Goal: Task Accomplishment & Management: Manage account settings

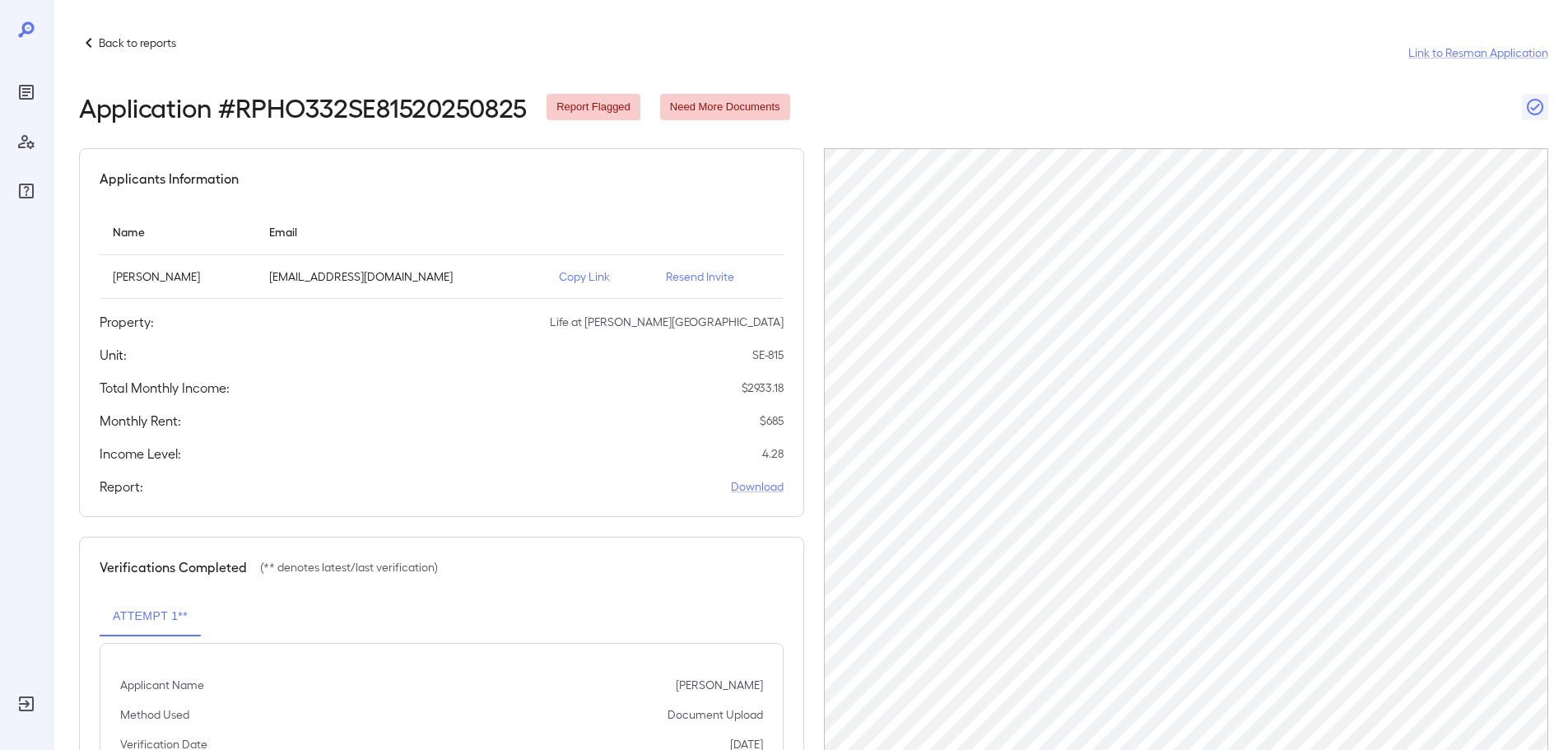
click at [131, 55] on div "Back to reports Link to Resman Application" at bounding box center [814, 52] width 1469 height 39
click at [134, 45] on p "Back to reports" at bounding box center [137, 43] width 77 height 16
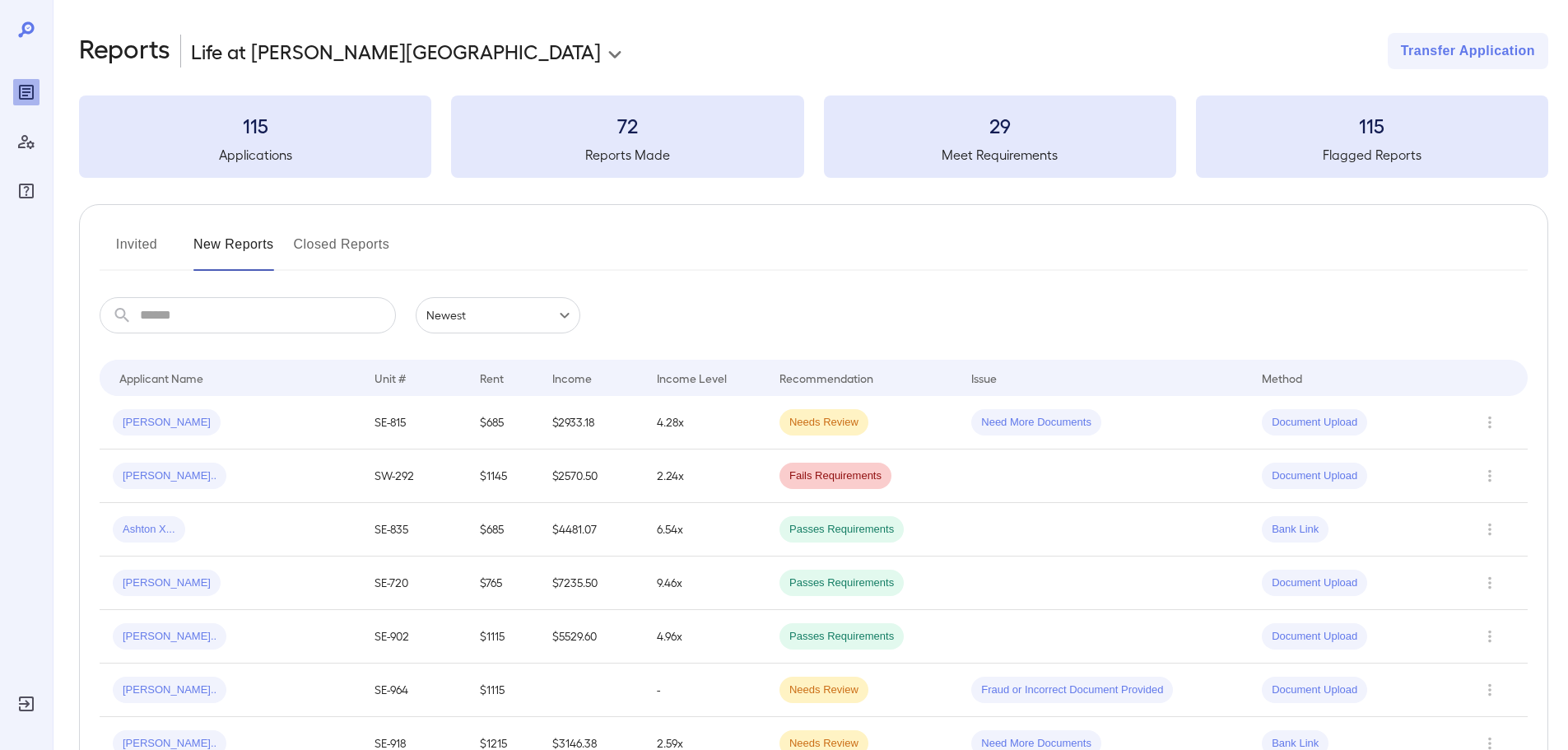
click at [250, 257] on button "New Reports" at bounding box center [234, 250] width 81 height 39
click at [138, 243] on button "Invited" at bounding box center [136, 250] width 74 height 39
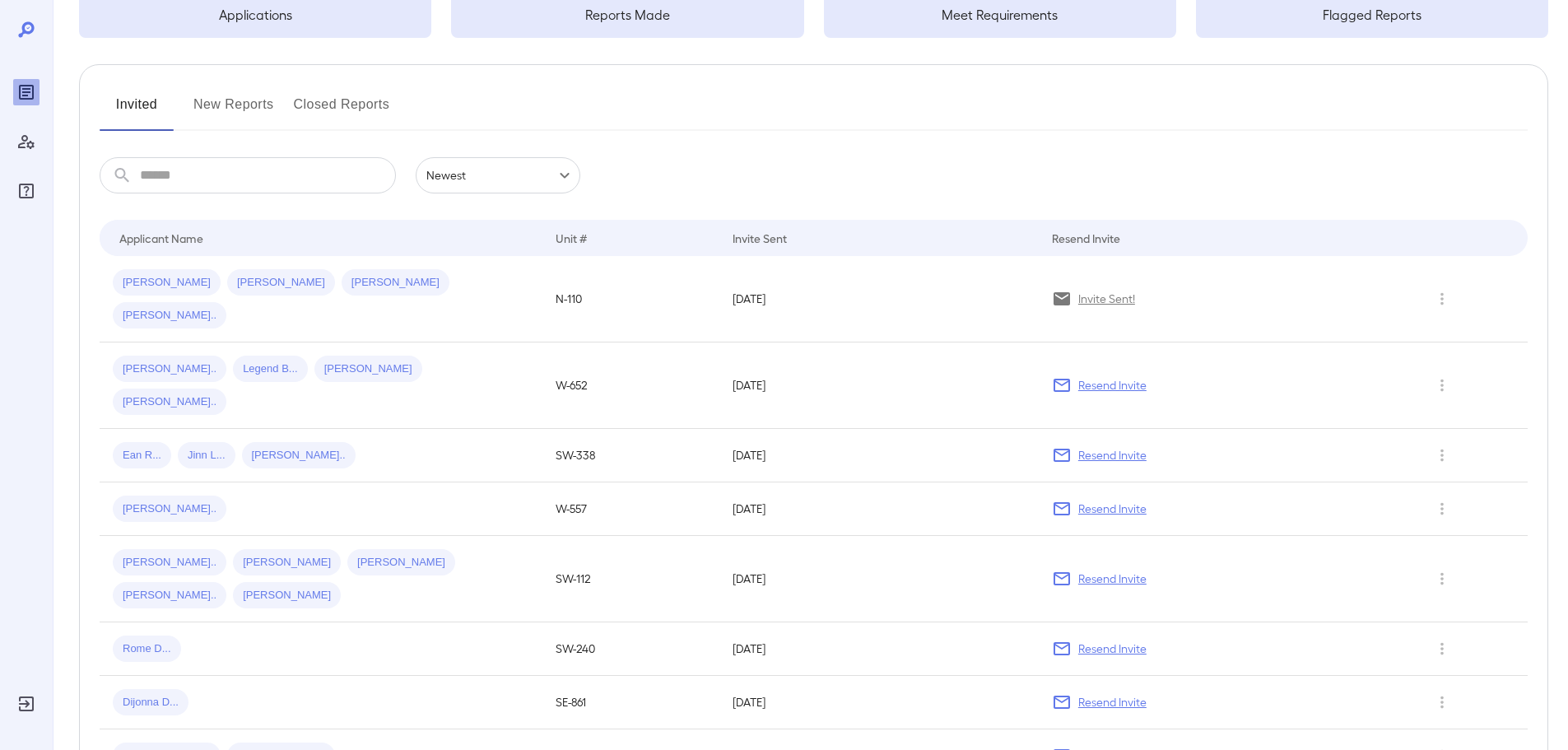
scroll to position [165, 0]
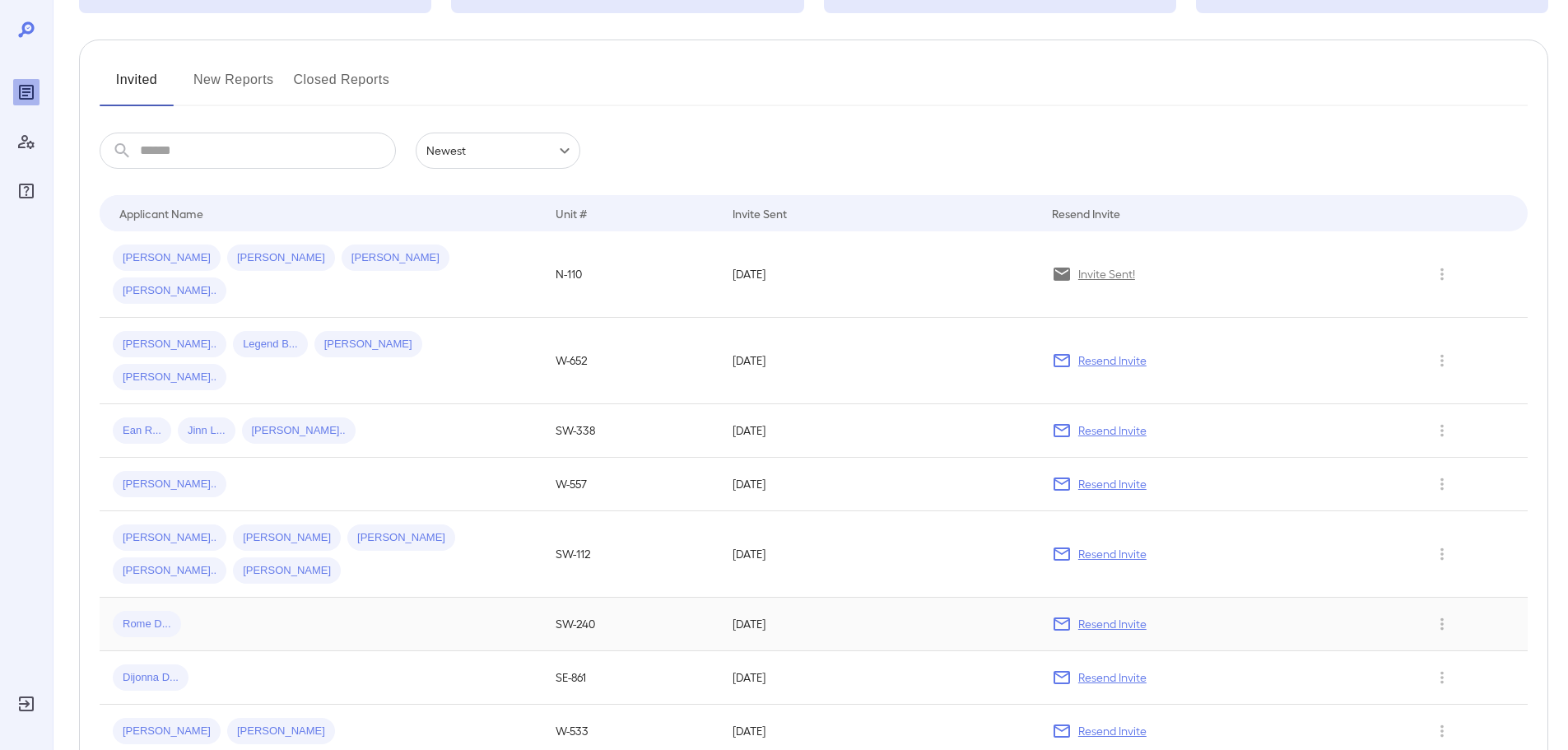
click at [1118, 615] on p "Resend Invite" at bounding box center [1112, 624] width 68 height 16
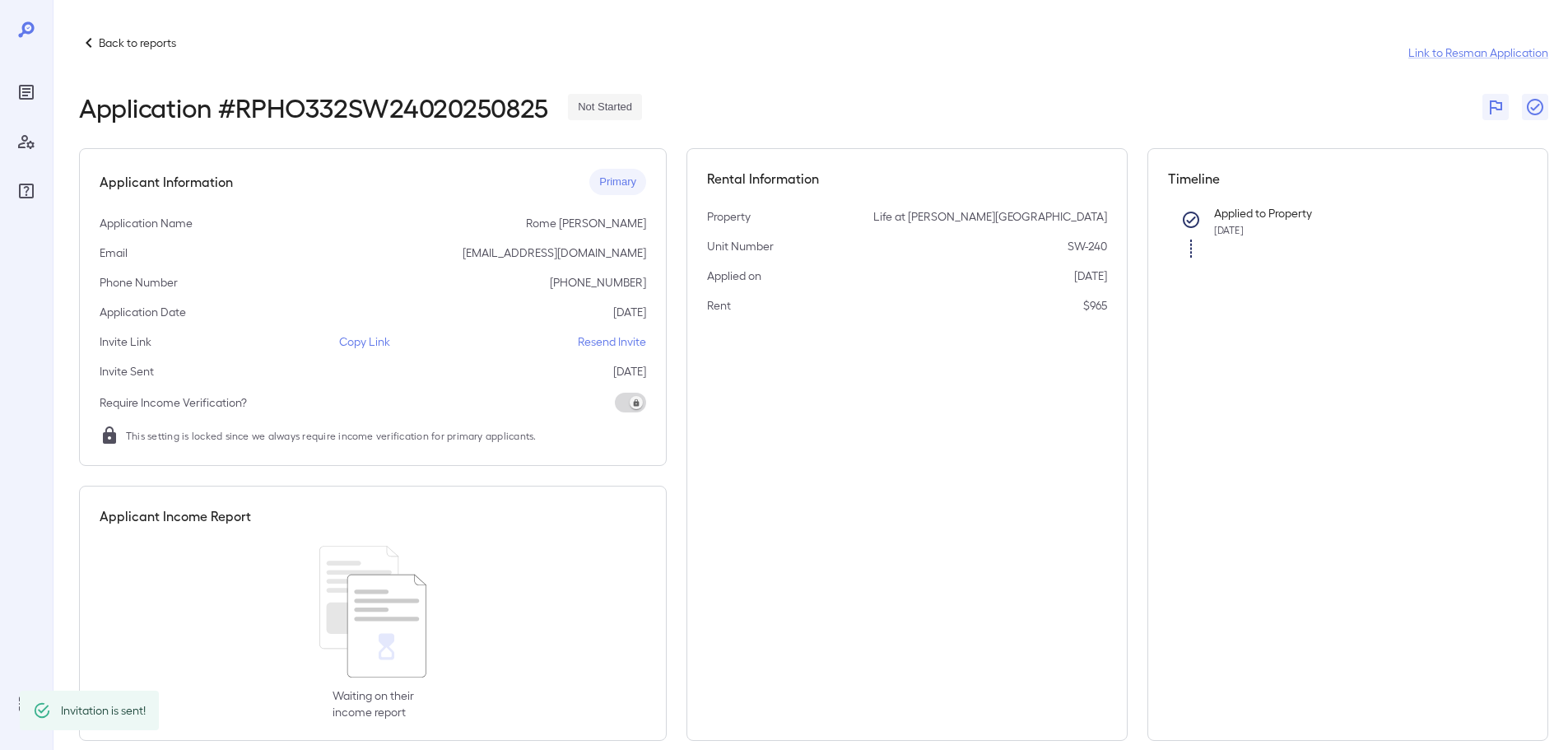
click at [604, 335] on p "Resend Invite" at bounding box center [612, 342] width 68 height 16
